Goal: Task Accomplishment & Management: Use online tool/utility

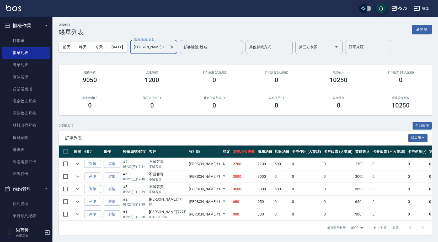
scroll to position [3, 0]
click at [12, 37] on link "打帳單" at bounding box center [26, 41] width 48 height 12
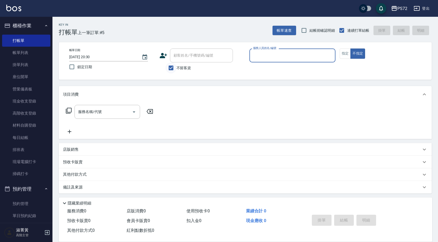
click at [176, 72] on input "不留客資" at bounding box center [171, 67] width 11 height 11
checkbox input "false"
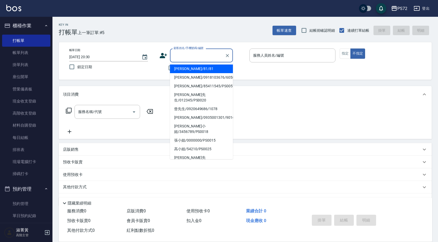
click at [183, 54] on div "顧客姓名/手機號碼/編號 顧客姓名/手機號碼/編號" at bounding box center [201, 56] width 63 height 14
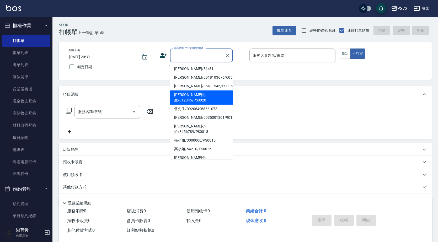
drag, startPoint x: 189, startPoint y: 94, endPoint x: 183, endPoint y: 99, distance: 7.8
click at [189, 93] on li "[PERSON_NAME]先生/012345/PS0020" at bounding box center [201, 98] width 63 height 14
type input "[PERSON_NAME]先生/012345/PS0020"
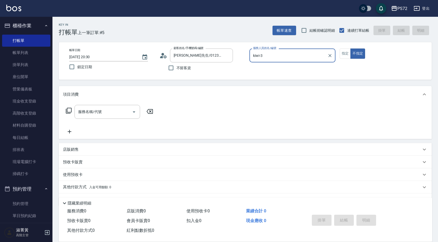
click at [280, 54] on input "kiwi-3" at bounding box center [288, 55] width 73 height 9
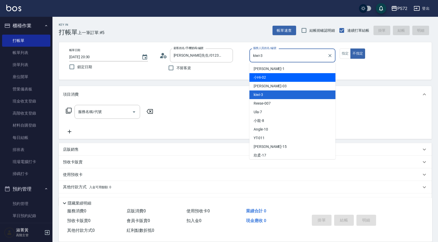
click at [271, 80] on div "小Hi -02" at bounding box center [293, 77] width 86 height 9
type input "小Hi-02"
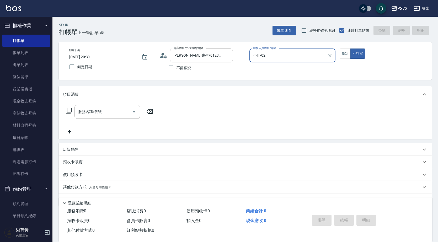
drag, startPoint x: 345, startPoint y: 55, endPoint x: 334, endPoint y: 62, distance: 13.3
click at [345, 54] on button "指定" at bounding box center [345, 54] width 11 height 10
click at [117, 115] on input "服務名稱/代號" at bounding box center [103, 111] width 53 height 9
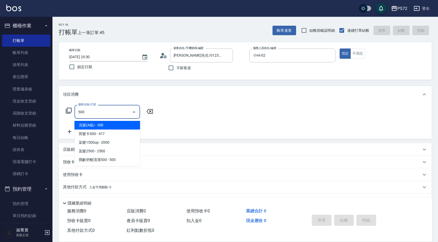
type input "洗髮(A級)(500)"
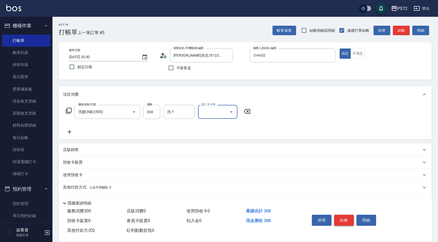
click at [342, 217] on button "結帳" at bounding box center [344, 220] width 20 height 11
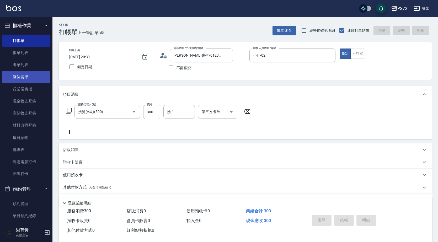
type input "[DATE] 20:31"
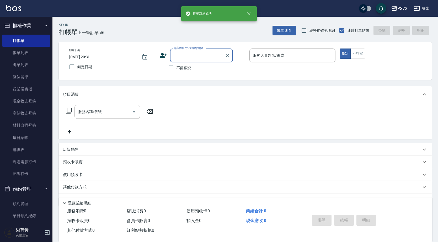
click at [187, 59] on input "顧客姓名/手機號碼/編號" at bounding box center [197, 55] width 50 height 9
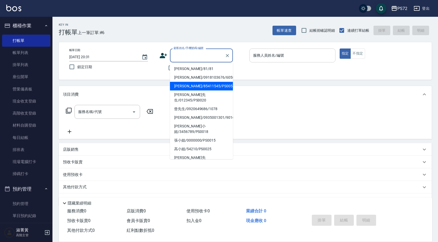
drag, startPoint x: 193, startPoint y: 88, endPoint x: 277, endPoint y: 59, distance: 88.4
click at [194, 87] on li "[PERSON_NAME]/85411545/PS0057" at bounding box center [201, 86] width 63 height 9
type input "[PERSON_NAME]/85411545/PS0057"
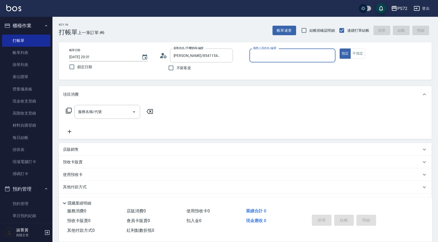
type input "小Hi-02"
click at [287, 53] on input "小Hi-02" at bounding box center [288, 55] width 73 height 9
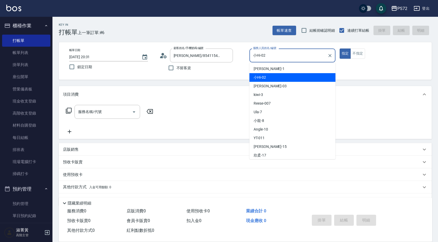
click at [277, 81] on div "小Hi -02" at bounding box center [293, 77] width 86 height 9
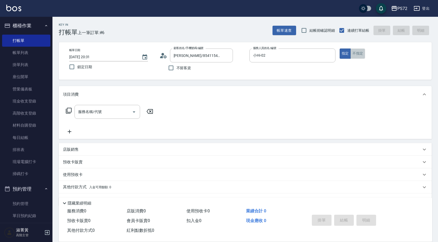
click at [355, 56] on button "不指定" at bounding box center [358, 54] width 15 height 10
drag, startPoint x: 109, startPoint y: 121, endPoint x: 109, endPoint y: 112, distance: 9.5
click at [107, 124] on div "服務名稱/代號 服務名稱/代號" at bounding box center [109, 120] width 93 height 30
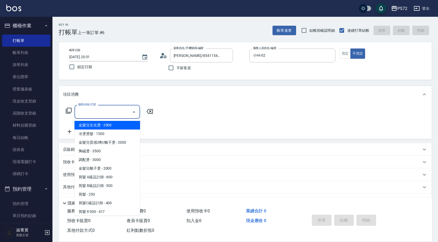
click at [109, 110] on input "服務名稱/代號" at bounding box center [103, 111] width 53 height 9
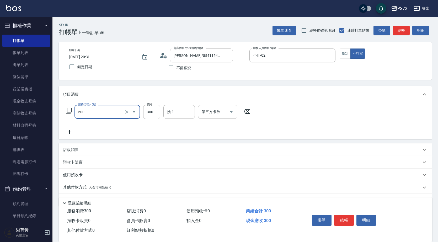
type input "洗髮(A級)(500)"
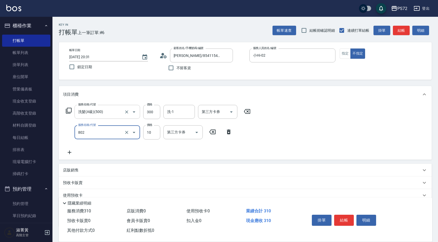
type input "潤絲(802)"
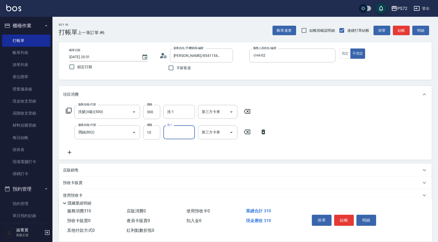
click at [347, 218] on button "結帳" at bounding box center [344, 220] width 20 height 11
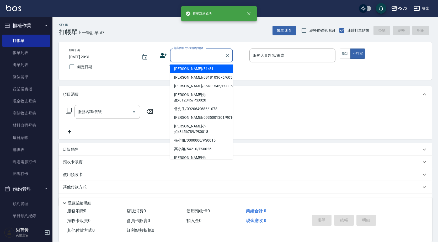
click at [183, 58] on input "顧客姓名/手機號碼/編號" at bounding box center [197, 55] width 50 height 9
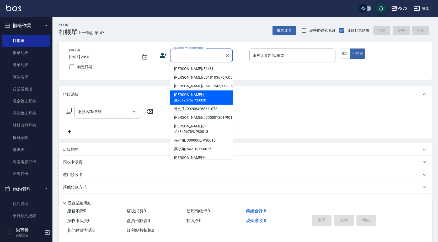
drag, startPoint x: 190, startPoint y: 91, endPoint x: 211, endPoint y: 75, distance: 26.8
click at [192, 88] on ul "[PERSON_NAME]/81/81 [PERSON_NAME]/0918103676/6058 [PERSON_NAME]先生/85411545/PS00…" at bounding box center [201, 110] width 63 height 97
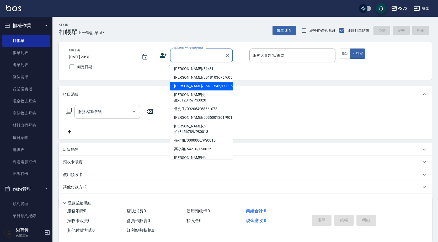
click at [206, 85] on li "[PERSON_NAME]/85411545/PS0057" at bounding box center [201, 86] width 63 height 9
type input "[PERSON_NAME]/85411545/PS0057"
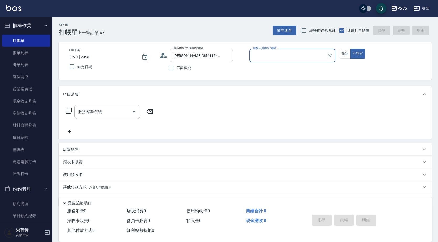
type input "小Hi-02"
click at [346, 53] on button "指定" at bounding box center [345, 54] width 11 height 10
click at [88, 110] on div "服務名稱/代號 服務名稱/代號" at bounding box center [108, 112] width 66 height 14
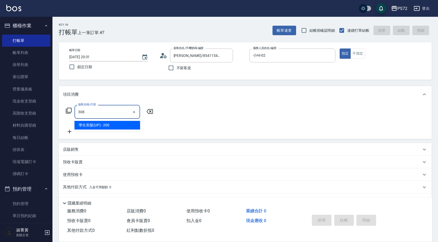
type input "學生剪髮(UP)(308)"
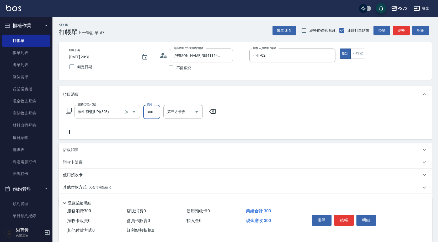
type input "300"
click at [340, 220] on button "結帳" at bounding box center [344, 220] width 20 height 11
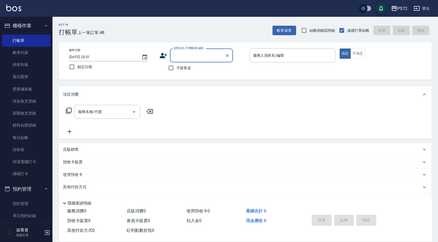
click at [184, 56] on input "顧客姓名/手機號碼/編號" at bounding box center [197, 55] width 50 height 9
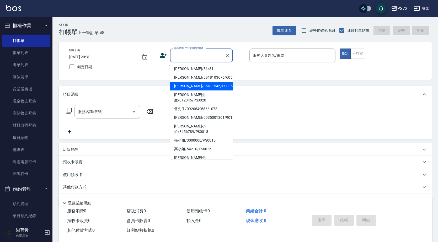
click at [193, 84] on li "[PERSON_NAME]/85411545/PS0057" at bounding box center [201, 86] width 63 height 9
type input "[PERSON_NAME]/85411545/PS0057"
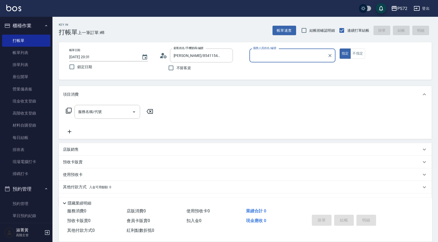
type input "小Hi-02"
click at [266, 54] on input "小Hi-02" at bounding box center [288, 55] width 73 height 9
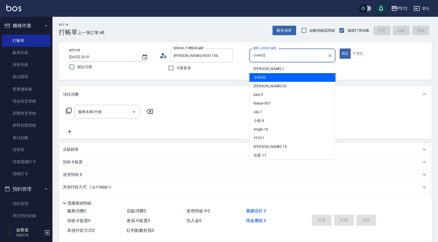
click at [274, 76] on div "小Hi -02" at bounding box center [293, 77] width 86 height 9
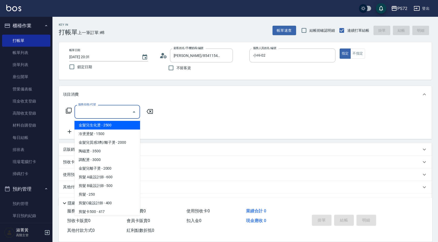
click at [101, 110] on input "服務名稱/代號" at bounding box center [103, 111] width 53 height 9
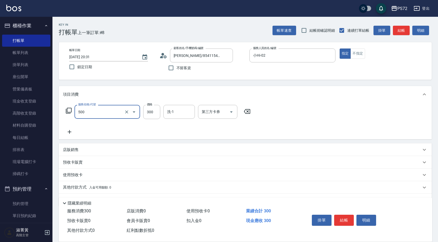
type input "洗髮(A級)(500)"
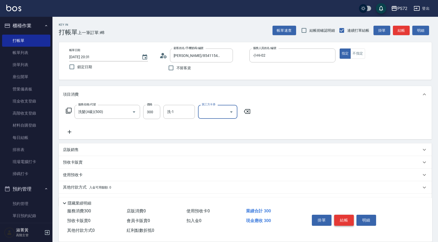
click at [342, 217] on button "結帳" at bounding box center [344, 220] width 20 height 11
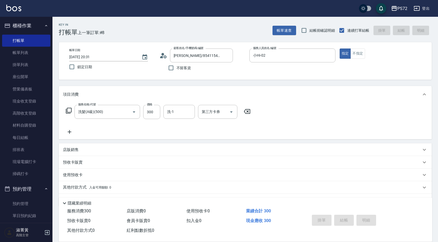
type input "[DATE] 20:32"
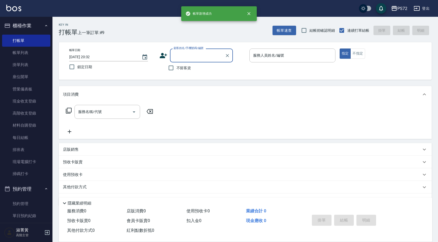
click at [198, 55] on input "顧客姓名/手機號碼/編號" at bounding box center [197, 55] width 50 height 9
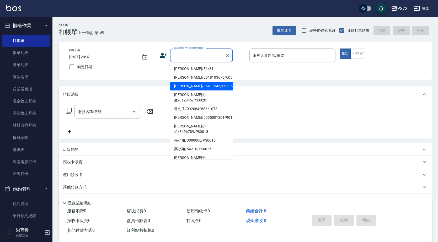
drag, startPoint x: 208, startPoint y: 84, endPoint x: 265, endPoint y: 56, distance: 62.9
click at [208, 84] on li "[PERSON_NAME]/85411545/PS0057" at bounding box center [201, 86] width 63 height 9
type input "[PERSON_NAME]/85411545/PS0057"
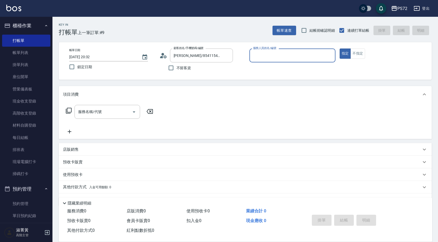
type input "小Hi-02"
click at [266, 55] on input "小Hi-02" at bounding box center [292, 55] width 81 height 9
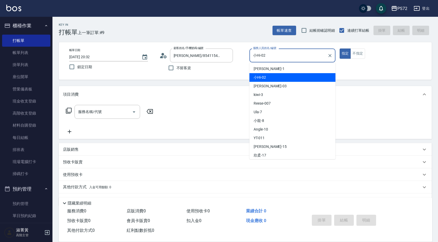
drag, startPoint x: 271, startPoint y: 78, endPoint x: 270, endPoint y: 76, distance: 2.6
click at [271, 78] on div "小Hi -02" at bounding box center [293, 77] width 86 height 9
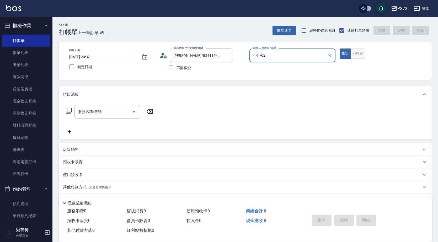
click at [357, 51] on button "不指定" at bounding box center [358, 54] width 15 height 10
click at [84, 113] on input "服務名稱/代號" at bounding box center [103, 111] width 53 height 9
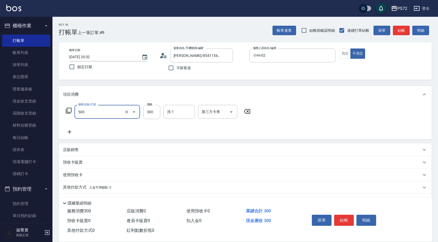
type input "洗髮(A級)(500)"
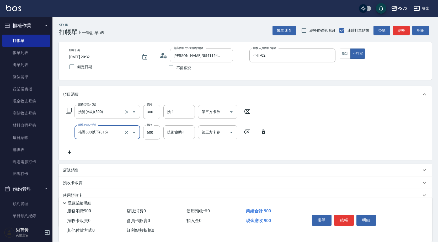
type input "補燙600以下(815)"
click at [346, 218] on button "結帳" at bounding box center [344, 220] width 20 height 11
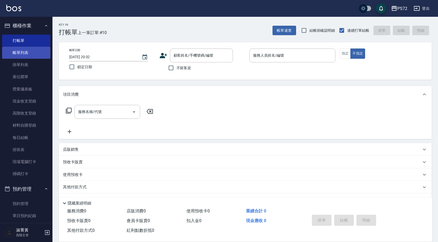
click at [28, 51] on link "帳單列表" at bounding box center [26, 53] width 48 height 12
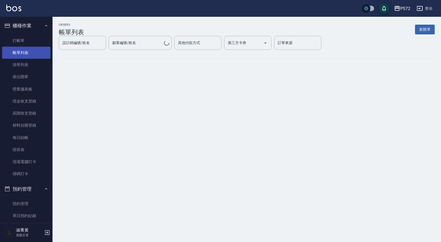
click at [27, 51] on link "帳單列表" at bounding box center [26, 53] width 48 height 12
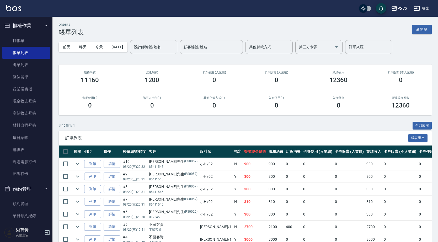
drag, startPoint x: 150, startPoint y: 45, endPoint x: 152, endPoint y: 51, distance: 5.8
click at [150, 45] on div "設計師編號/姓名 設計師編號/姓名" at bounding box center [153, 47] width 47 height 14
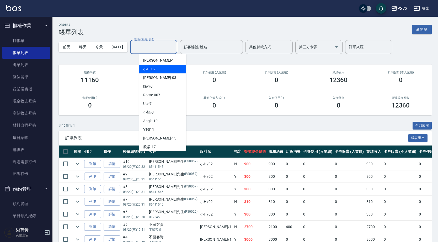
click at [158, 70] on div "小Hi -02" at bounding box center [162, 69] width 47 height 9
type input "小Hi-02"
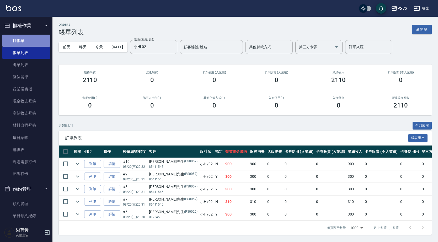
click at [37, 40] on link "打帳單" at bounding box center [26, 41] width 48 height 12
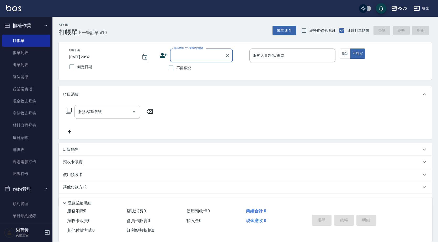
click at [176, 55] on input "顧客姓名/手機號碼/編號" at bounding box center [197, 55] width 50 height 9
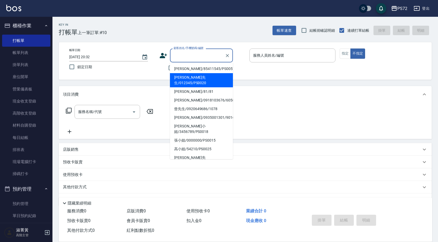
drag, startPoint x: 185, startPoint y: 80, endPoint x: 178, endPoint y: 81, distance: 6.9
click at [185, 80] on li "[PERSON_NAME]先生/012345/PS0020" at bounding box center [201, 80] width 63 height 14
type input "[PERSON_NAME]先生/012345/PS0020"
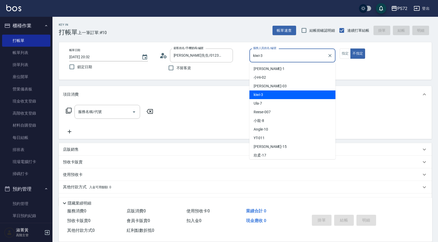
drag, startPoint x: 283, startPoint y: 57, endPoint x: 284, endPoint y: 77, distance: 19.7
click at [283, 57] on input "kiwi-3" at bounding box center [288, 55] width 73 height 9
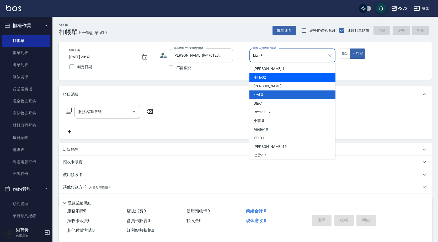
click at [283, 78] on div "小Hi -02" at bounding box center [293, 77] width 86 height 9
type input "小Hi-02"
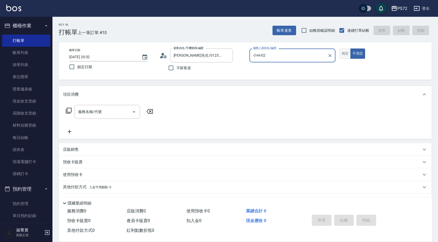
click at [343, 52] on button "指定" at bounding box center [345, 54] width 11 height 10
click at [119, 117] on div "服務名稱/代號" at bounding box center [108, 112] width 66 height 14
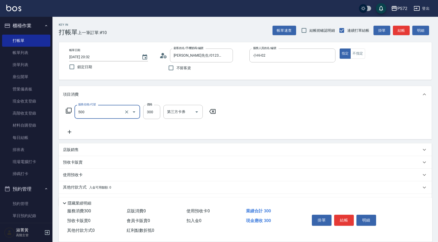
type input "洗髮(A級)(500)"
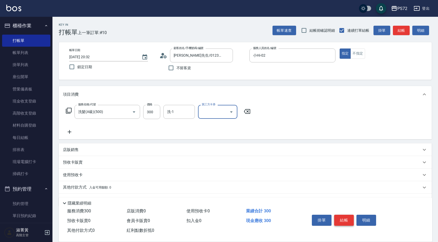
click at [344, 220] on button "結帳" at bounding box center [344, 220] width 20 height 11
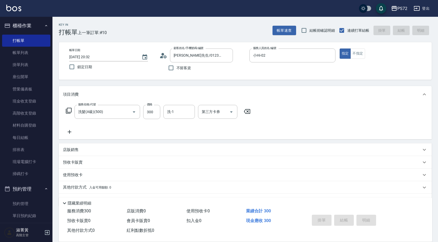
type input "[DATE] 20:33"
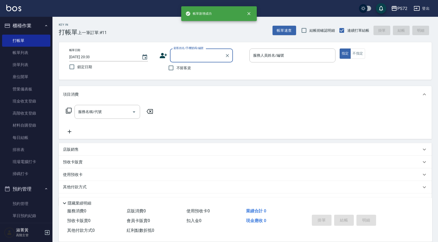
click at [192, 54] on input "顧客姓名/手機號碼/編號" at bounding box center [197, 55] width 50 height 9
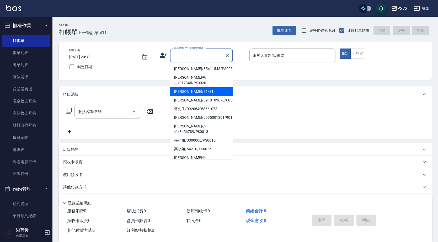
click at [205, 82] on ul "[PERSON_NAME]/85411545/PS0057 [PERSON_NAME]先生/012345/PS0020 [PERSON_NAME]/81/81…" at bounding box center [201, 110] width 63 height 97
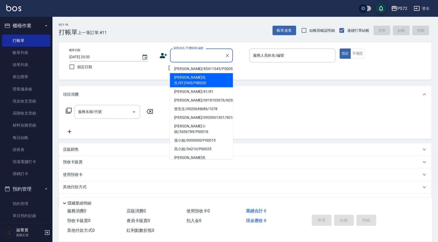
click at [207, 77] on li "[PERSON_NAME]先生/012345/PS0020" at bounding box center [201, 80] width 63 height 14
type input "[PERSON_NAME]先生/012345/PS0020"
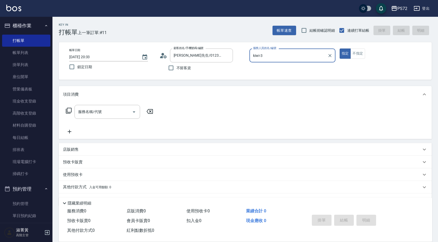
click at [272, 56] on input "kiwi-3" at bounding box center [288, 55] width 73 height 9
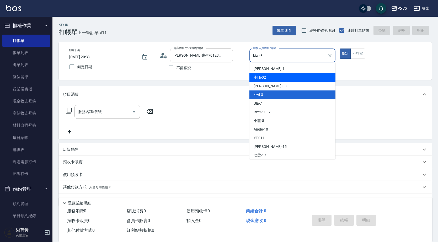
click at [266, 80] on span "小Hi -02" at bounding box center [260, 78] width 12 height 6
type input "小Hi-02"
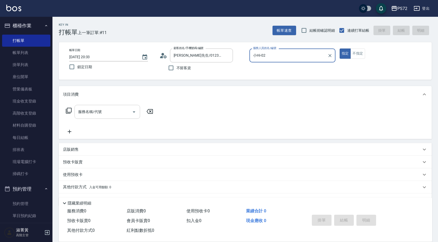
click at [92, 110] on div "服務名稱/代號 服務名稱/代號" at bounding box center [108, 112] width 66 height 14
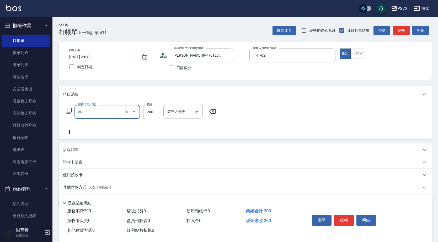
type input "學生剪髮(UP)(308)"
type input "350"
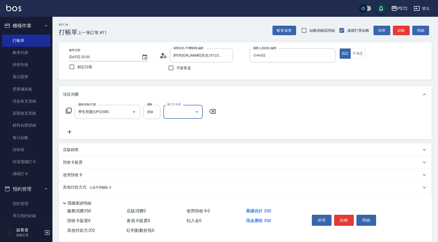
click at [349, 213] on div "掛單 結帳 明細" at bounding box center [344, 221] width 68 height 17
click at [345, 216] on button "結帳" at bounding box center [344, 220] width 20 height 11
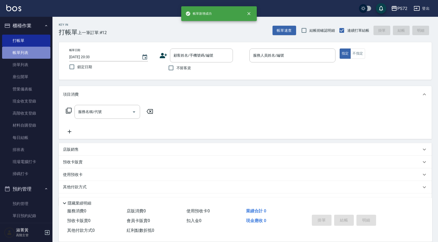
click at [29, 54] on link "帳單列表" at bounding box center [26, 53] width 48 height 12
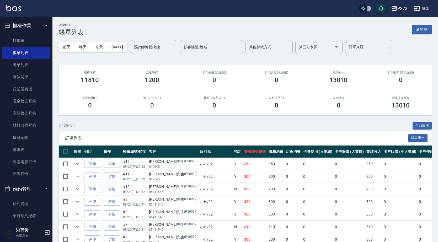
click at [155, 47] on input "設計師編號/姓名" at bounding box center [154, 47] width 43 height 9
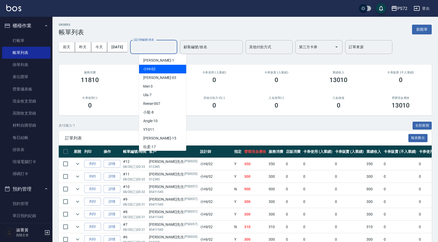
click at [155, 67] on span "小Hi -02" at bounding box center [149, 69] width 12 height 6
type input "小Hi-02"
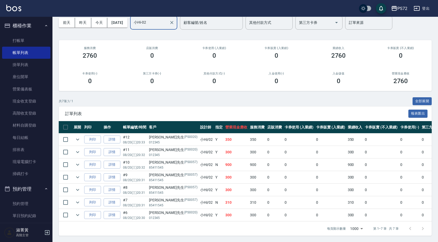
scroll to position [28, 0]
click at [116, 136] on link "詳情" at bounding box center [112, 140] width 17 height 8
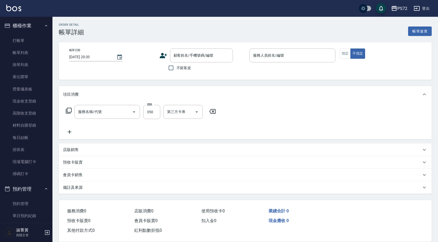
type input "小Hi-02"
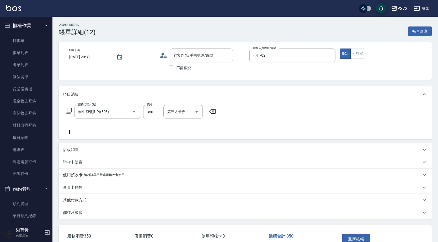
type input "學生剪髮(UP)(308)"
type input "[PERSON_NAME]先生/012345/PS0020"
click at [353, 56] on button "不指定" at bounding box center [358, 54] width 15 height 10
click at [366, 238] on button "重新結帳" at bounding box center [356, 239] width 28 height 11
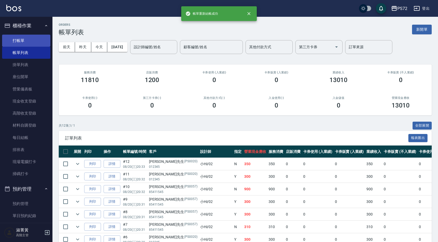
click at [33, 43] on link "打帳單" at bounding box center [26, 41] width 48 height 12
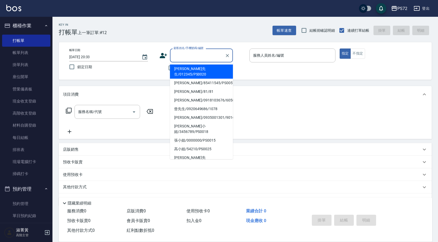
click at [185, 56] on input "顧客姓名/手機號碼/編號" at bounding box center [197, 55] width 50 height 9
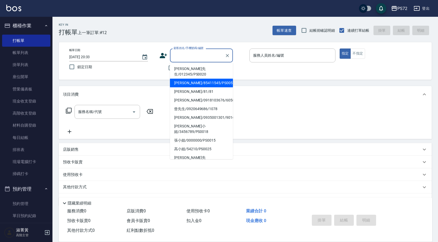
drag, startPoint x: 191, startPoint y: 79, endPoint x: 272, endPoint y: 55, distance: 85.0
click at [191, 79] on li "[PERSON_NAME]/85411545/PS0057" at bounding box center [201, 83] width 63 height 9
type input "[PERSON_NAME]/85411545/PS0057"
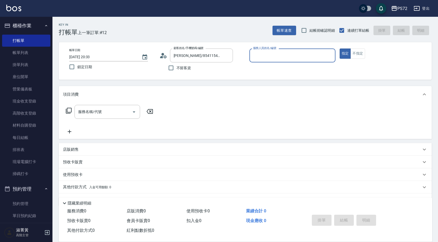
type input "小Hi-02"
click at [272, 55] on input "小Hi-02" at bounding box center [292, 55] width 81 height 9
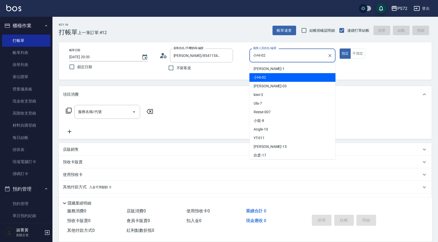
click at [270, 78] on div "小Hi -02" at bounding box center [293, 77] width 86 height 9
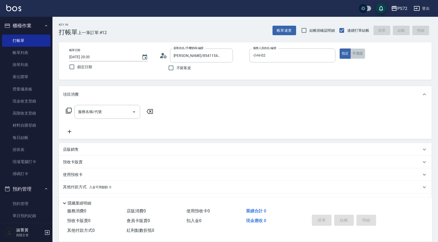
click at [355, 52] on button "不指定" at bounding box center [358, 54] width 15 height 10
drag, startPoint x: 107, startPoint y: 107, endPoint x: 113, endPoint y: 114, distance: 9.5
click at [107, 107] on div "服務名稱/代號" at bounding box center [108, 112] width 66 height 14
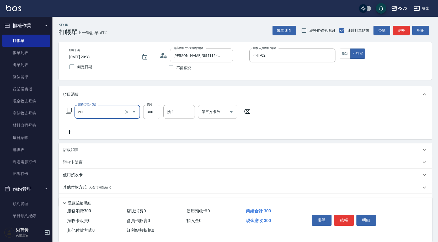
type input "洗髮(A級)(500)"
click at [337, 213] on div "掛單 結帳 明細" at bounding box center [344, 221] width 68 height 17
click at [341, 216] on button "結帳" at bounding box center [344, 220] width 20 height 11
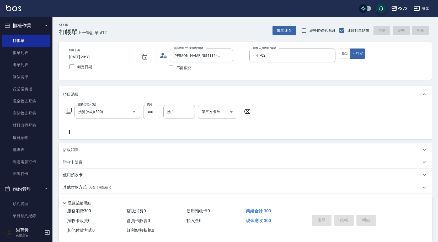
type input "[DATE] 20:34"
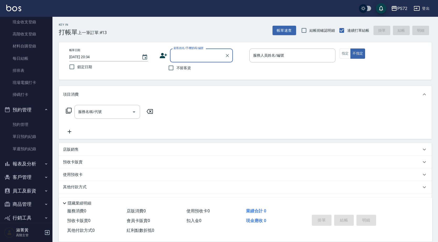
scroll to position [101, 0]
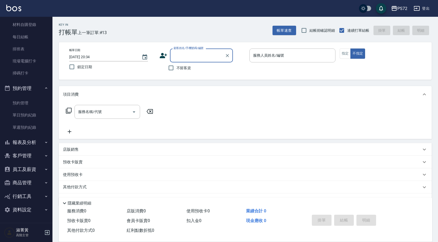
click at [32, 146] on button "報表及分析" at bounding box center [26, 143] width 48 height 14
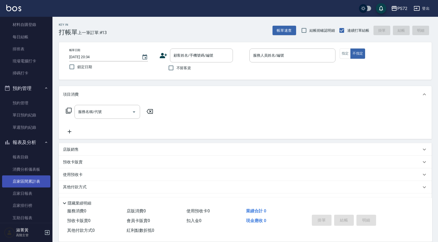
scroll to position [153, 0]
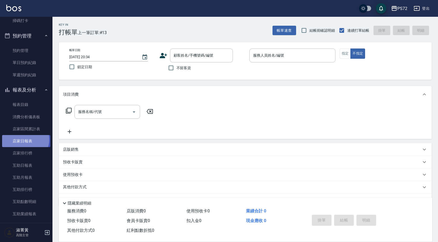
click at [25, 140] on link "店家日報表" at bounding box center [26, 141] width 48 height 12
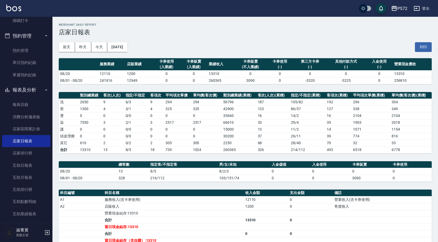
scroll to position [71, 0]
